Goal: Task Accomplishment & Management: Manage account settings

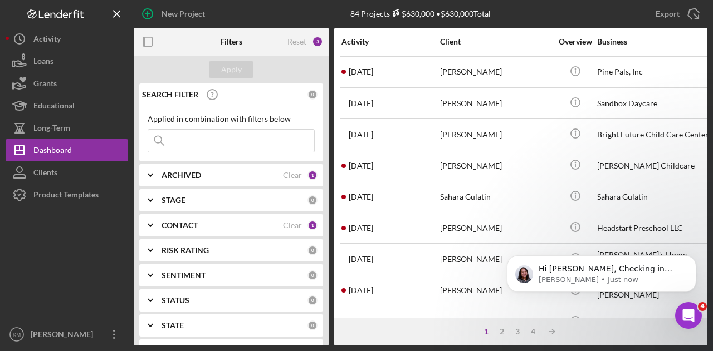
scroll to position [523, 0]
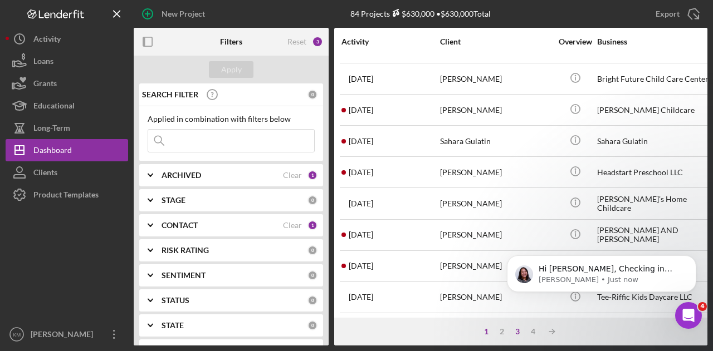
click at [525, 331] on div "4" at bounding box center [533, 331] width 16 height 9
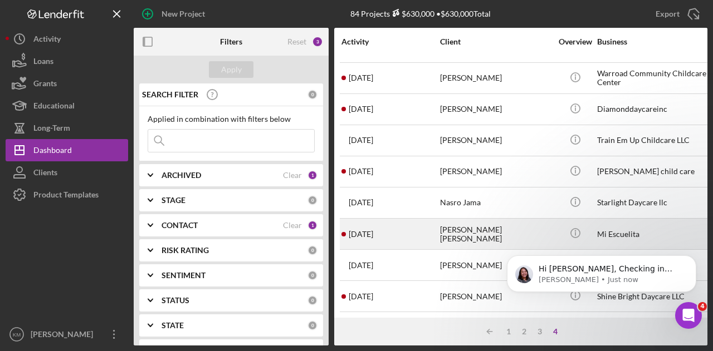
scroll to position [0, 0]
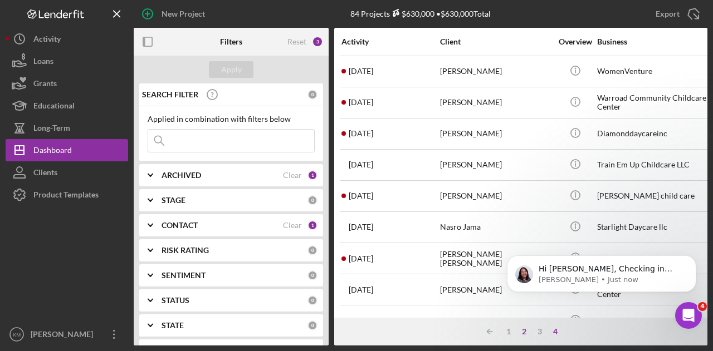
click at [522, 335] on div "2" at bounding box center [524, 331] width 16 height 9
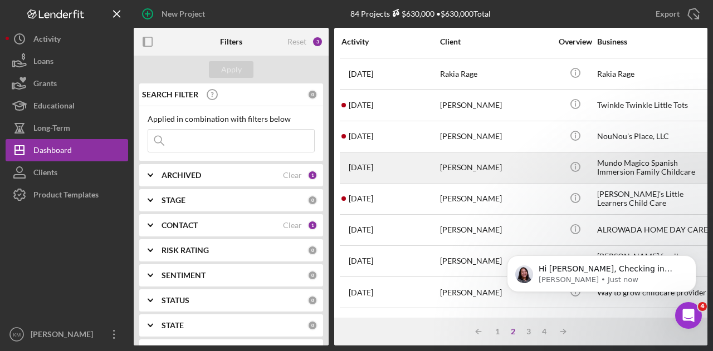
scroll to position [445, 0]
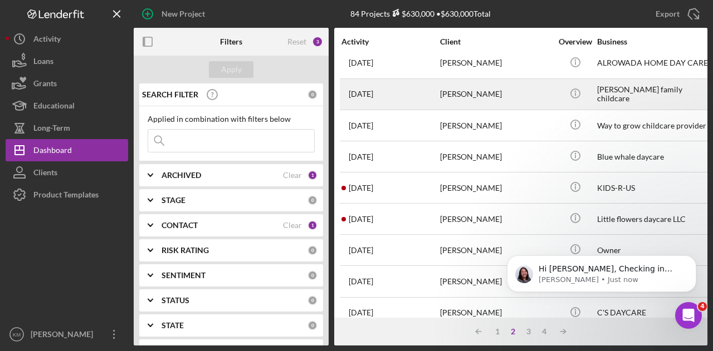
click at [461, 87] on div "[PERSON_NAME]" at bounding box center [495, 95] width 111 height 30
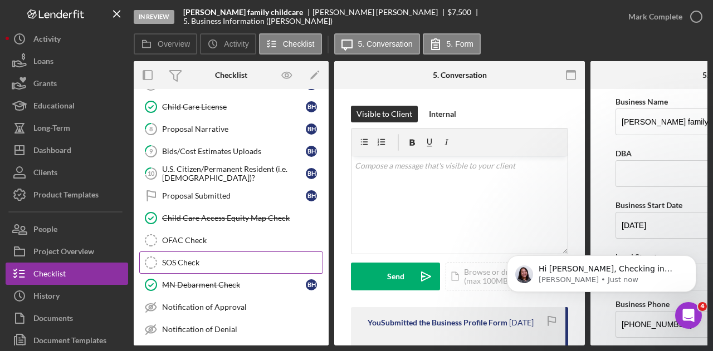
scroll to position [167, 0]
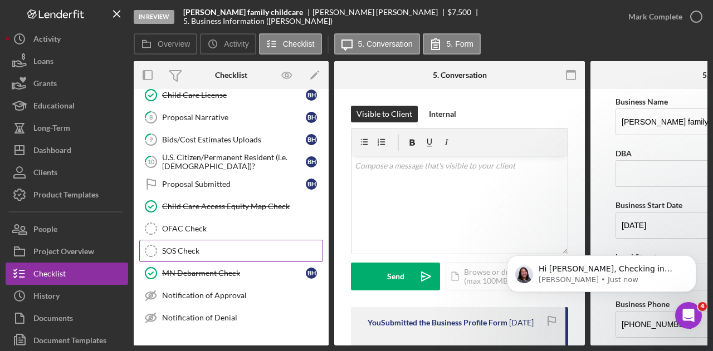
click at [229, 240] on link "SOS Check SOS Check" at bounding box center [231, 251] width 184 height 22
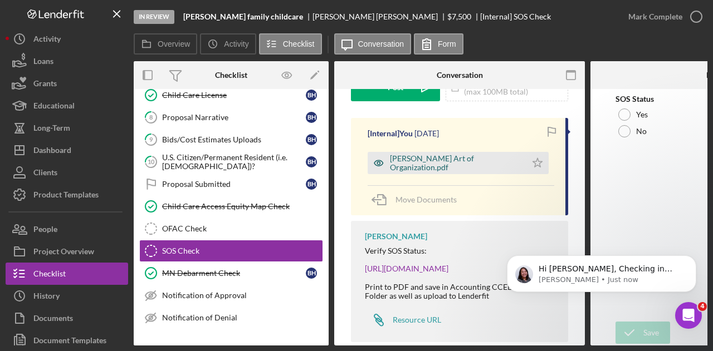
scroll to position [111, 0]
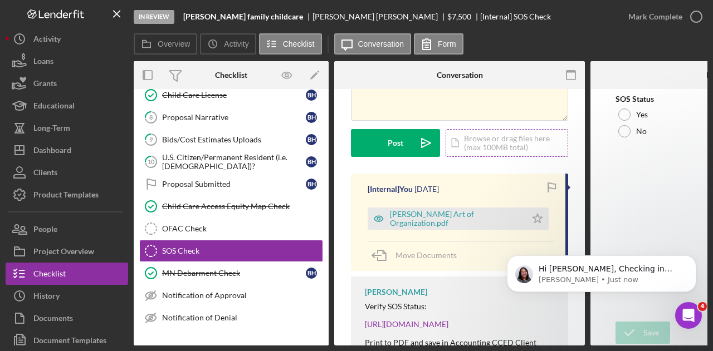
click at [497, 141] on div "Icon/Document Browse or drag files here (max 100MB total) Tap to choose files o…" at bounding box center [506, 143] width 122 height 28
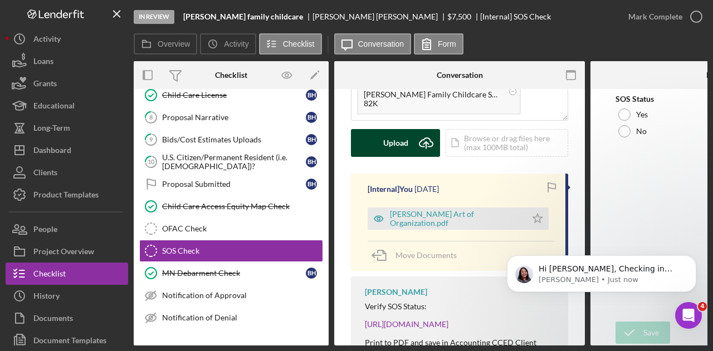
click at [412, 145] on icon "Icon/Upload" at bounding box center [426, 143] width 28 height 28
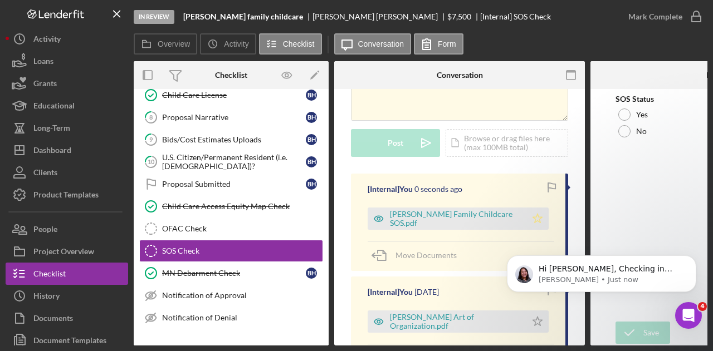
click at [528, 221] on icon "Icon/Star" at bounding box center [537, 219] width 22 height 22
click at [636, 112] on label "Yes" at bounding box center [642, 114] width 12 height 9
drag, startPoint x: 644, startPoint y: 328, endPoint x: 631, endPoint y: 180, distance: 149.3
click at [644, 328] on div "Save" at bounding box center [651, 333] width 16 height 22
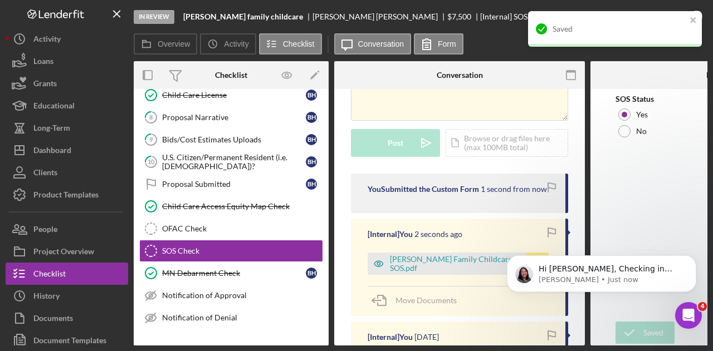
click at [659, 17] on div "Saved" at bounding box center [615, 29] width 174 height 36
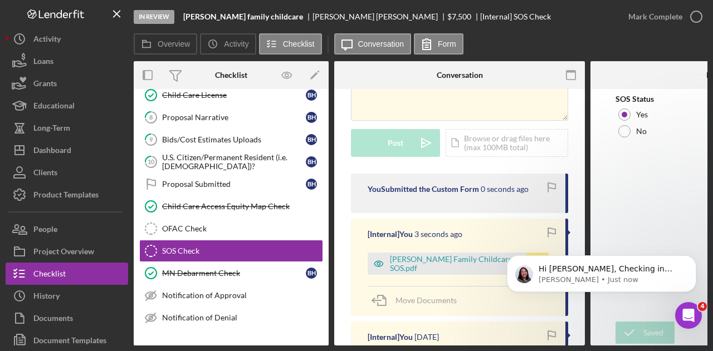
click at [689, 13] on div "Saved" at bounding box center [615, 11] width 178 height 4
click at [693, 19] on icon "button" at bounding box center [696, 17] width 28 height 28
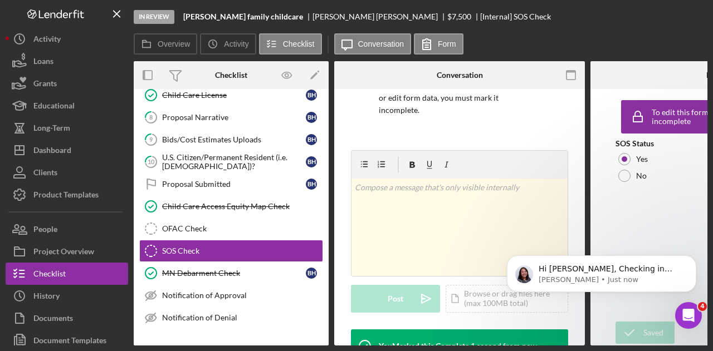
scroll to position [277, 0]
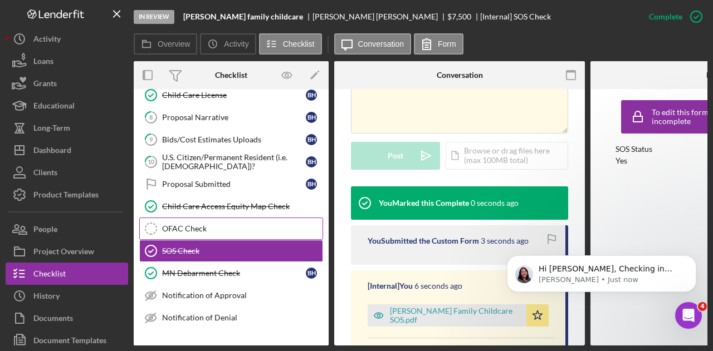
click at [233, 232] on link "OFAC Check OFAC Check" at bounding box center [231, 229] width 184 height 22
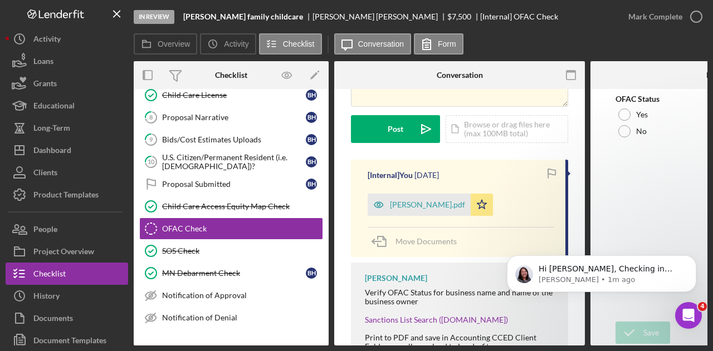
scroll to position [111, 0]
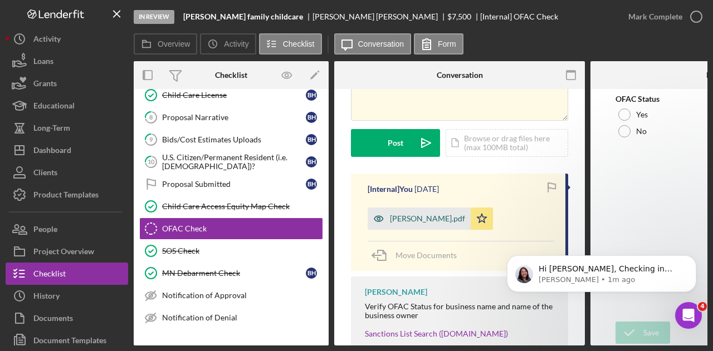
click at [421, 218] on div "[PERSON_NAME].pdf" at bounding box center [427, 218] width 75 height 9
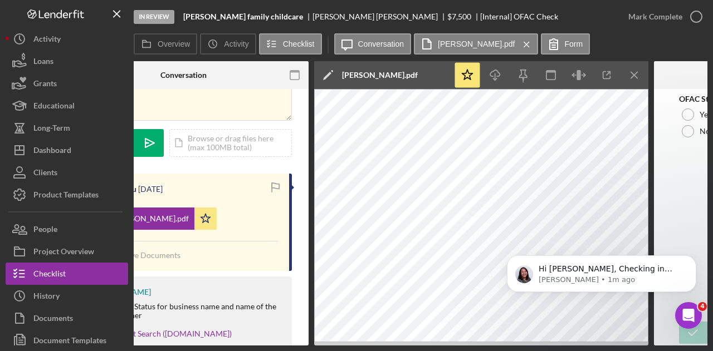
scroll to position [0, 292]
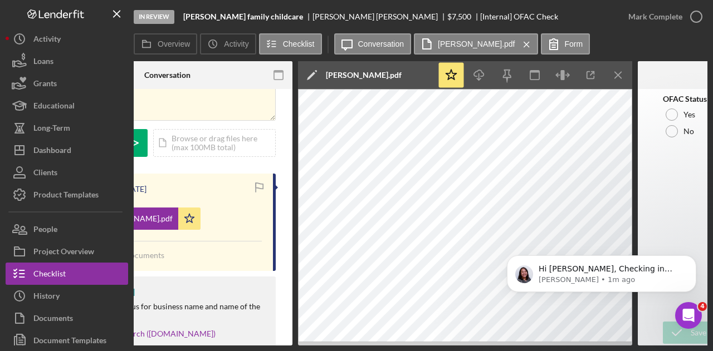
drag, startPoint x: 424, startPoint y: 344, endPoint x: 19, endPoint y: 59, distance: 494.8
click at [228, 13] on b "[PERSON_NAME] family childcare" at bounding box center [243, 16] width 120 height 9
copy b "[PERSON_NAME] family childcare"
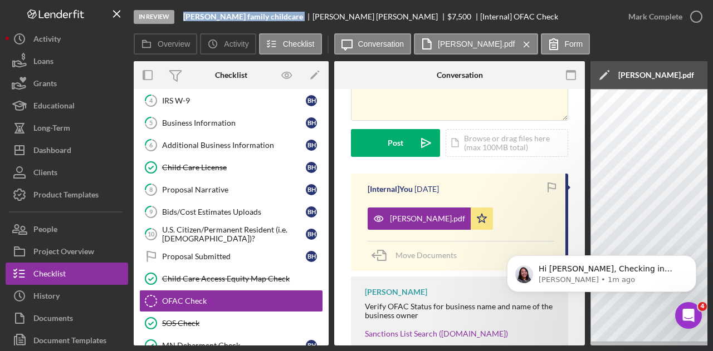
scroll to position [0, 0]
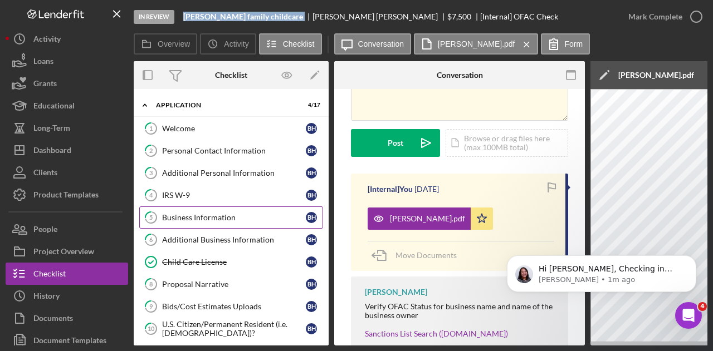
click at [198, 217] on div "Business Information" at bounding box center [234, 217] width 144 height 9
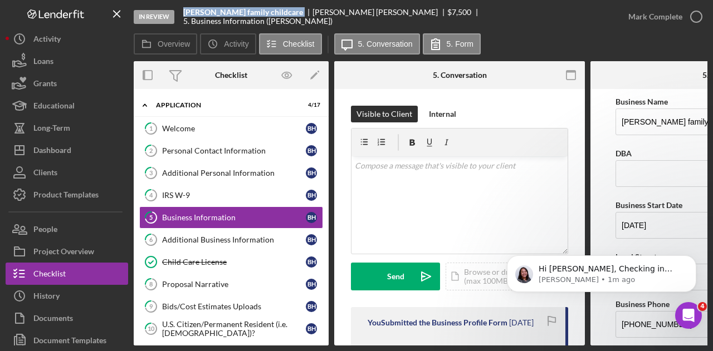
drag, startPoint x: 264, startPoint y: 346, endPoint x: 416, endPoint y: 349, distance: 152.6
click at [416, 349] on div "In Review [PERSON_NAME] family childcare [PERSON_NAME] $7,500 $7,500 5. Busines…" at bounding box center [356, 175] width 713 height 351
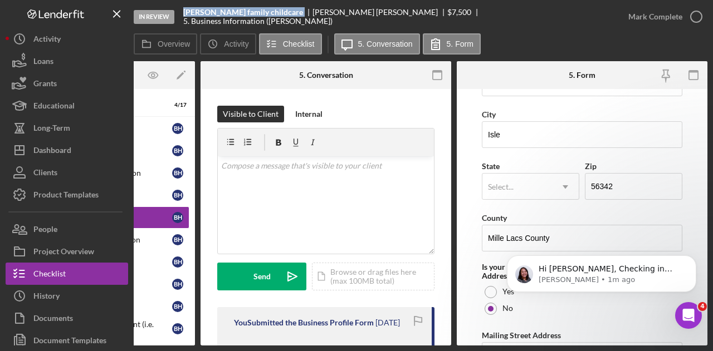
scroll to position [626, 0]
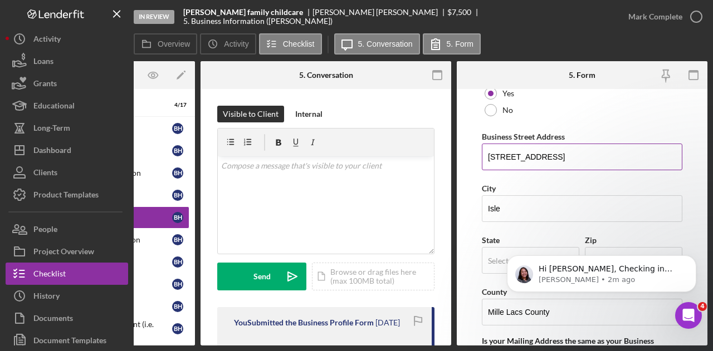
click at [494, 163] on input "[STREET_ADDRESS]" at bounding box center [582, 157] width 200 height 27
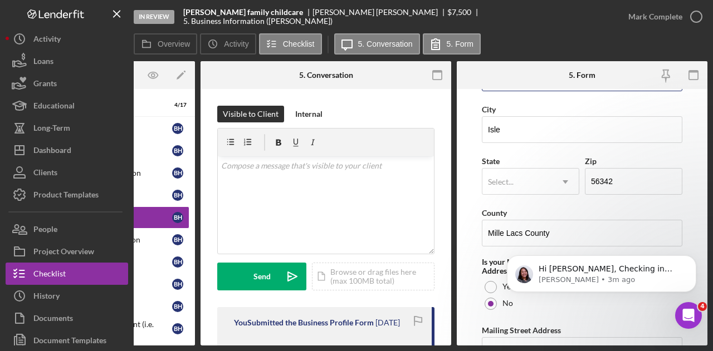
scroll to position [681, 0]
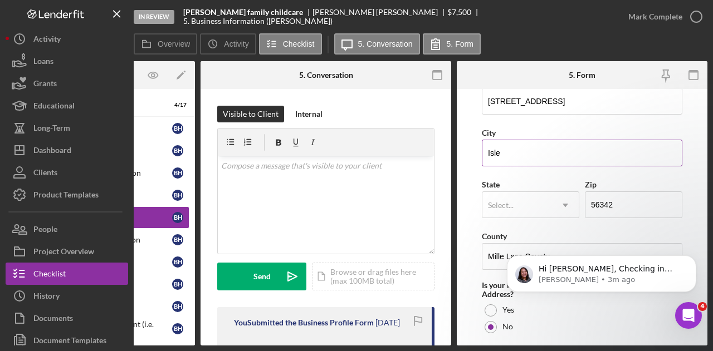
click at [512, 151] on input "Isle" at bounding box center [582, 153] width 200 height 27
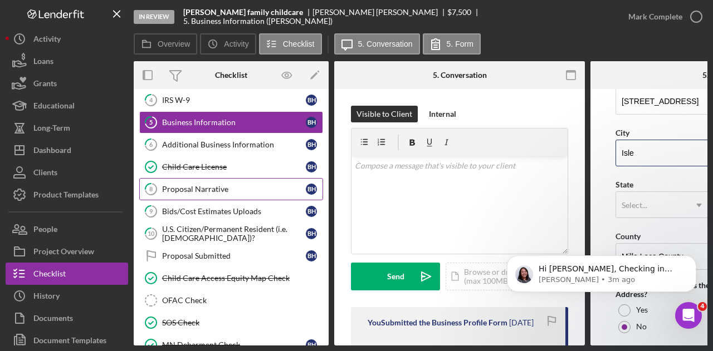
scroll to position [208, 0]
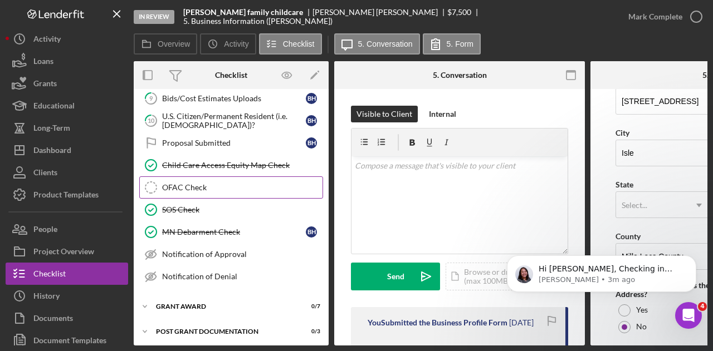
click at [205, 184] on div "OFAC Check" at bounding box center [242, 187] width 160 height 9
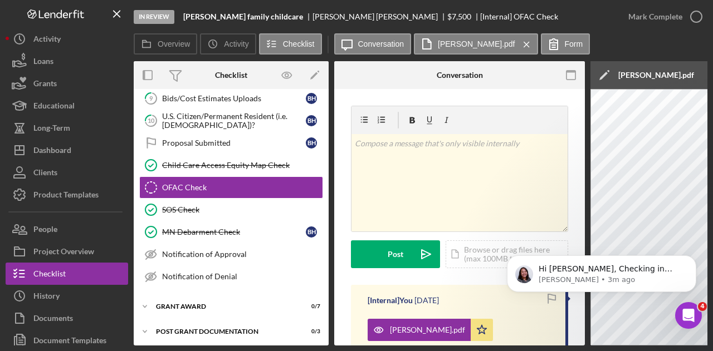
scroll to position [208, 0]
click at [480, 258] on div "Icon/Document Browse or drag files here (max 100MB total) Tap to choose files o…" at bounding box center [506, 255] width 122 height 28
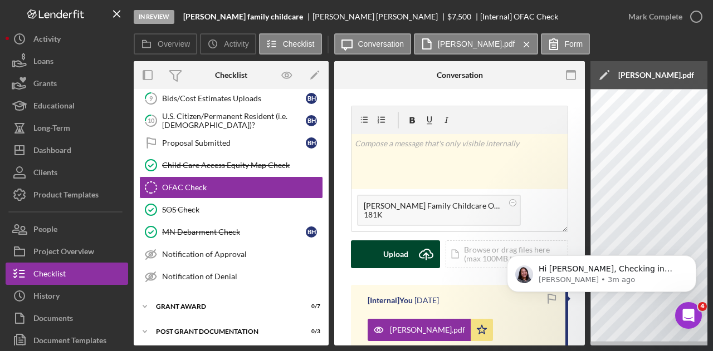
click at [413, 256] on icon "Icon/Upload" at bounding box center [426, 255] width 28 height 28
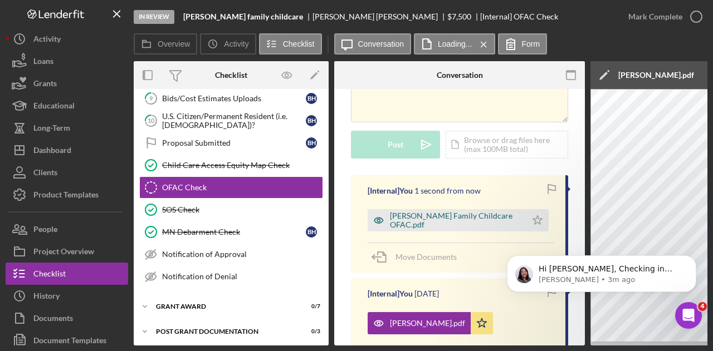
scroll to position [111, 0]
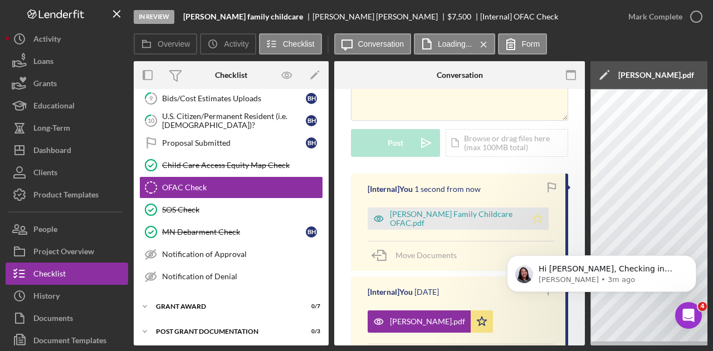
click at [533, 215] on icon "Icon/Star" at bounding box center [537, 219] width 22 height 22
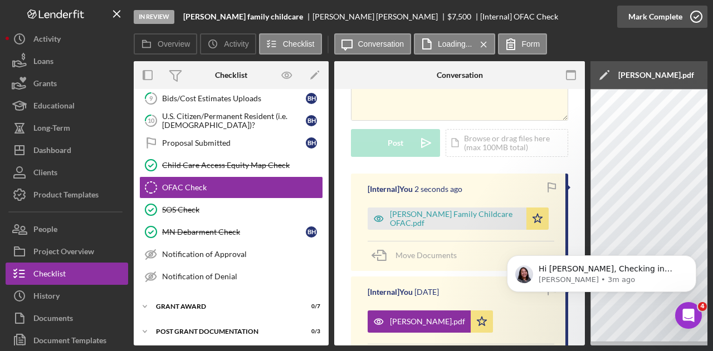
click at [687, 21] on icon "button" at bounding box center [696, 17] width 28 height 28
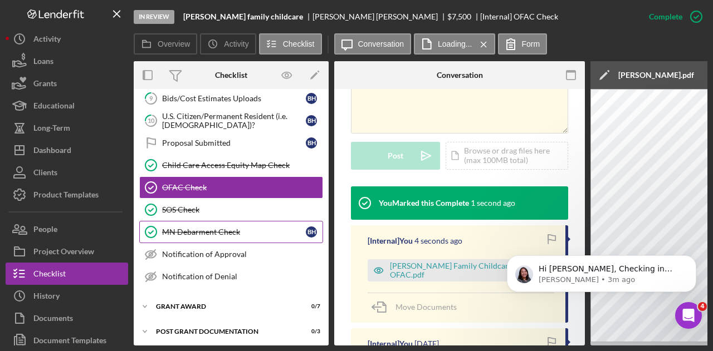
scroll to position [153, 0]
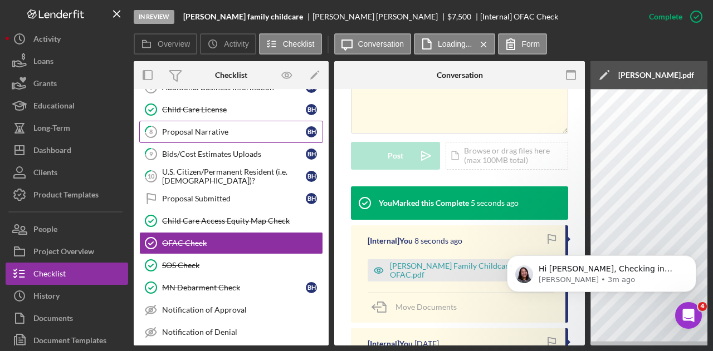
click at [200, 135] on link "8 Proposal Narrative B H" at bounding box center [231, 132] width 184 height 22
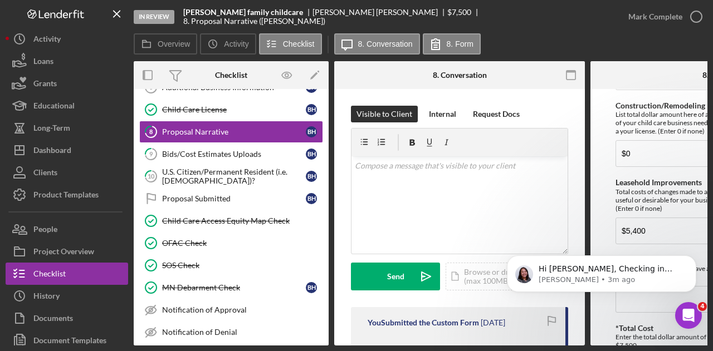
scroll to position [994, 0]
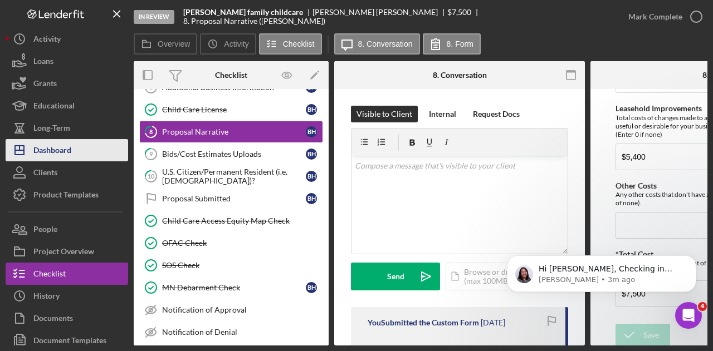
click at [54, 142] on div "Dashboard" at bounding box center [52, 151] width 38 height 25
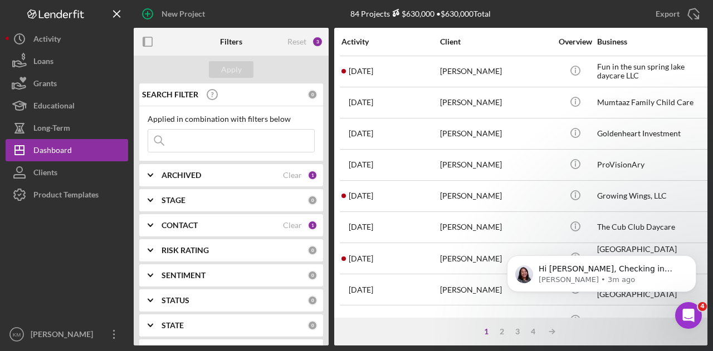
click at [233, 134] on input at bounding box center [231, 141] width 166 height 22
click at [498, 327] on div "1 2 3 4 Icon/Table Sort Arrow" at bounding box center [520, 332] width 373 height 28
click at [499, 327] on div "2" at bounding box center [502, 331] width 16 height 9
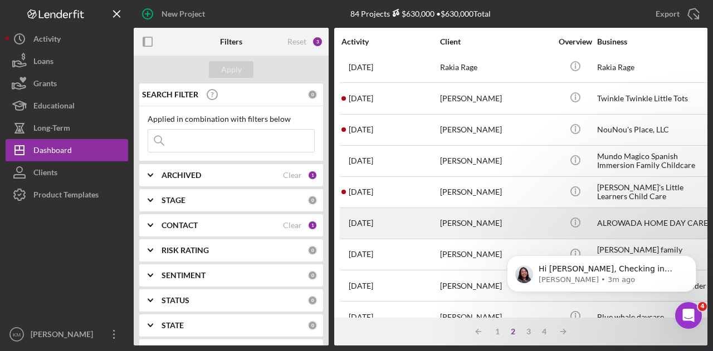
scroll to position [334, 0]
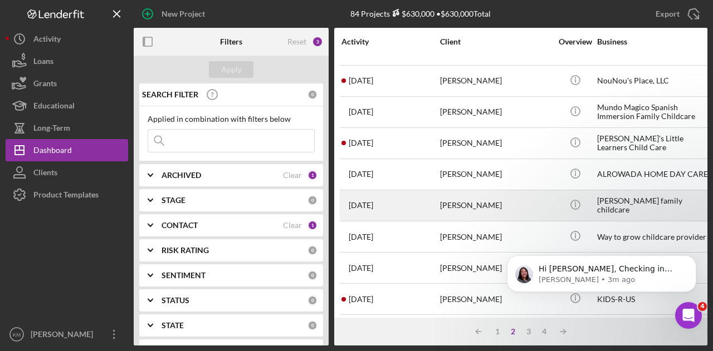
click at [463, 201] on div "[PERSON_NAME]" at bounding box center [495, 206] width 111 height 30
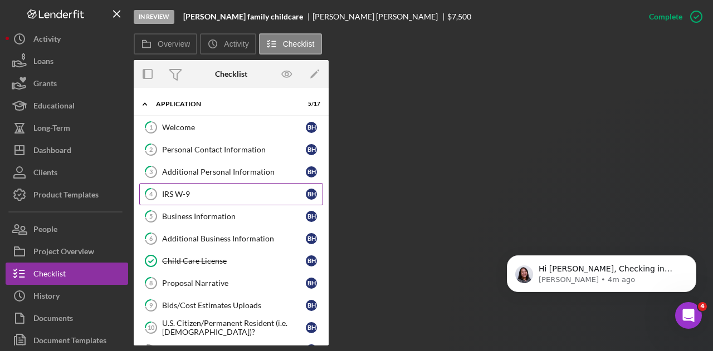
click at [203, 190] on div "IRS W-9" at bounding box center [234, 194] width 144 height 9
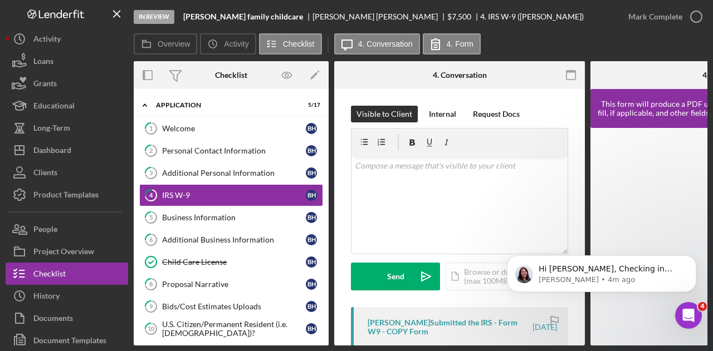
scroll to position [111, 0]
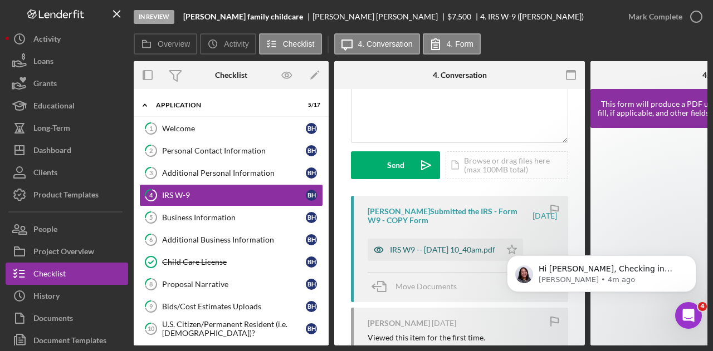
click at [385, 251] on icon "button" at bounding box center [378, 250] width 22 height 22
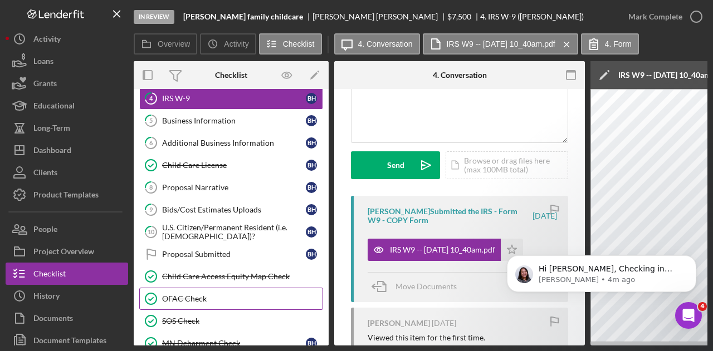
scroll to position [208, 0]
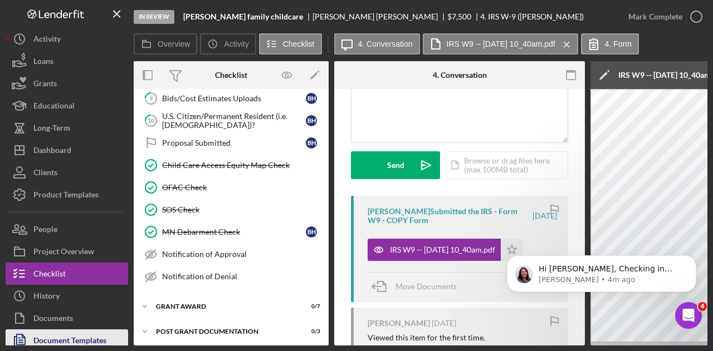
click at [36, 335] on div "Document Templates" at bounding box center [69, 342] width 73 height 25
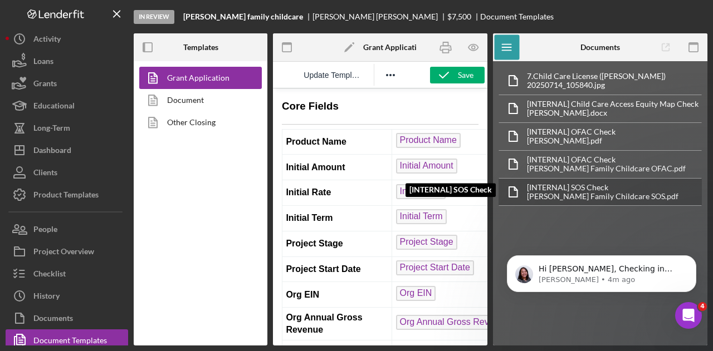
click at [580, 187] on div "[INTERNAL] SOS Check" at bounding box center [602, 187] width 151 height 9
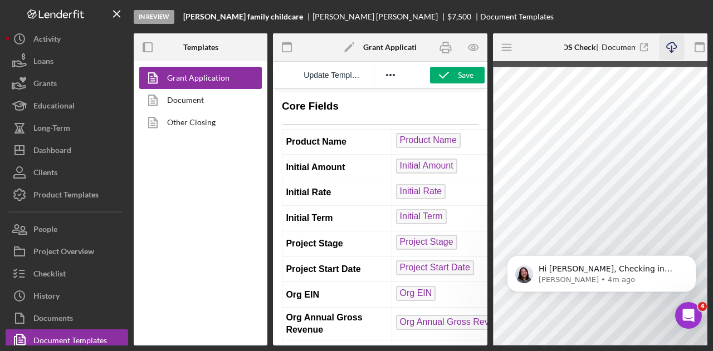
click at [671, 50] on icon "Icon/Download" at bounding box center [671, 47] width 25 height 25
click at [506, 47] on line "button" at bounding box center [506, 47] width 9 height 0
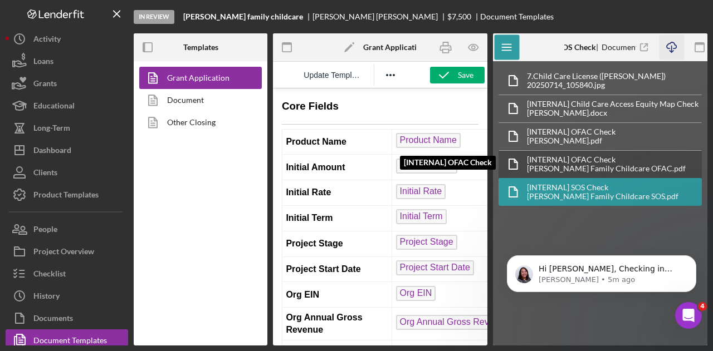
click at [578, 164] on div "[PERSON_NAME] Family Childcare OFAC.pdf" at bounding box center [606, 168] width 159 height 9
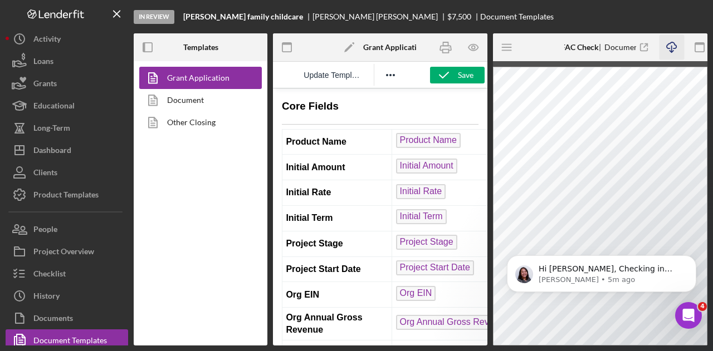
click at [672, 45] on icon "Icon/Download" at bounding box center [671, 47] width 25 height 25
